Goal: Go to known website: Access a specific website the user already knows

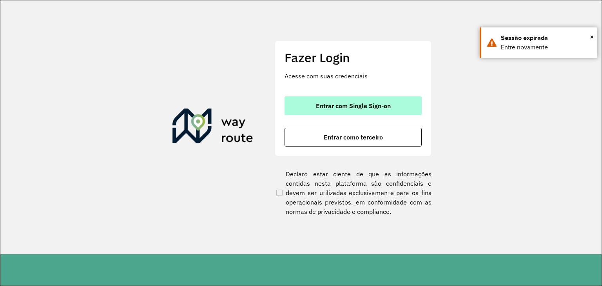
click at [364, 105] on span "Entrar com Single Sign-on" at bounding box center [353, 106] width 75 height 6
